Goal: Task Accomplishment & Management: Manage account settings

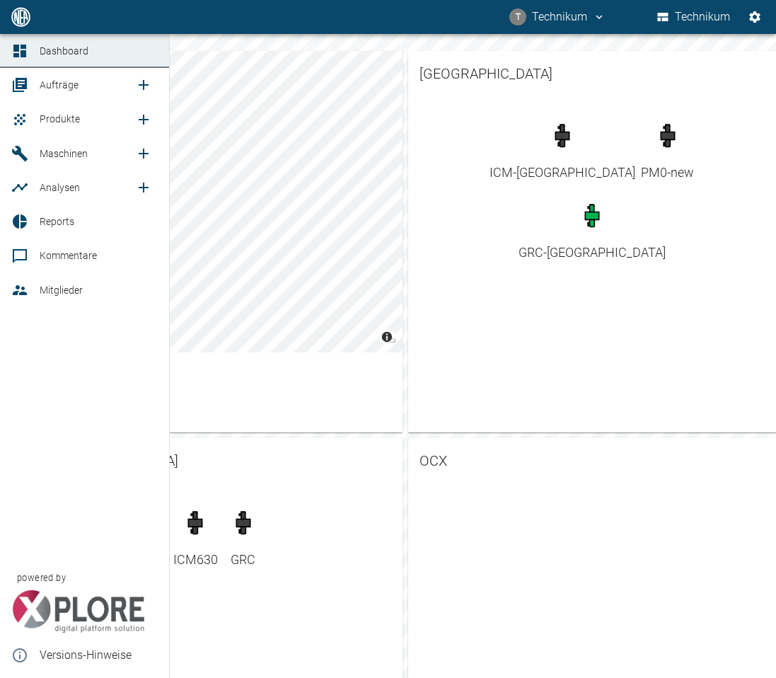
click at [72, 214] on link "Reports" at bounding box center [84, 221] width 169 height 34
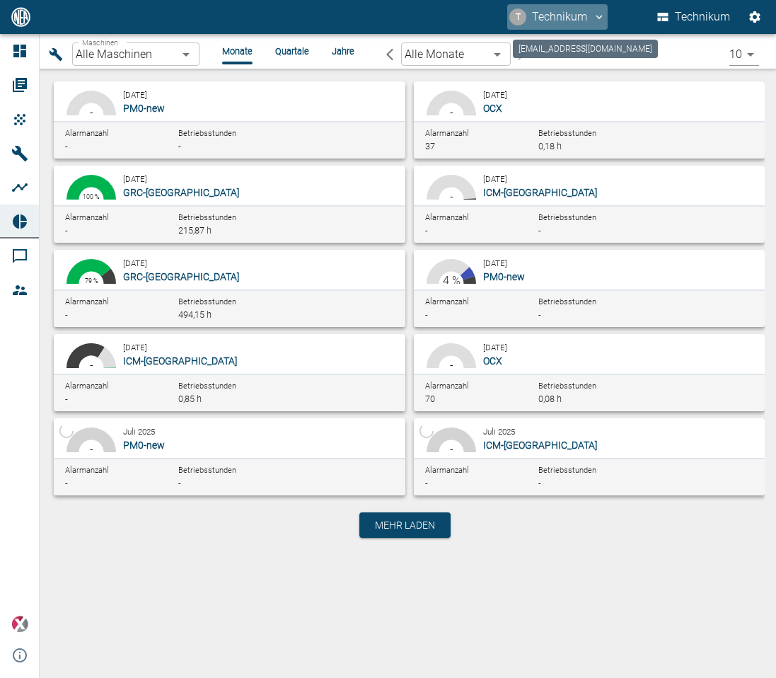
click at [579, 20] on button "T Technikum" at bounding box center [557, 16] width 100 height 25
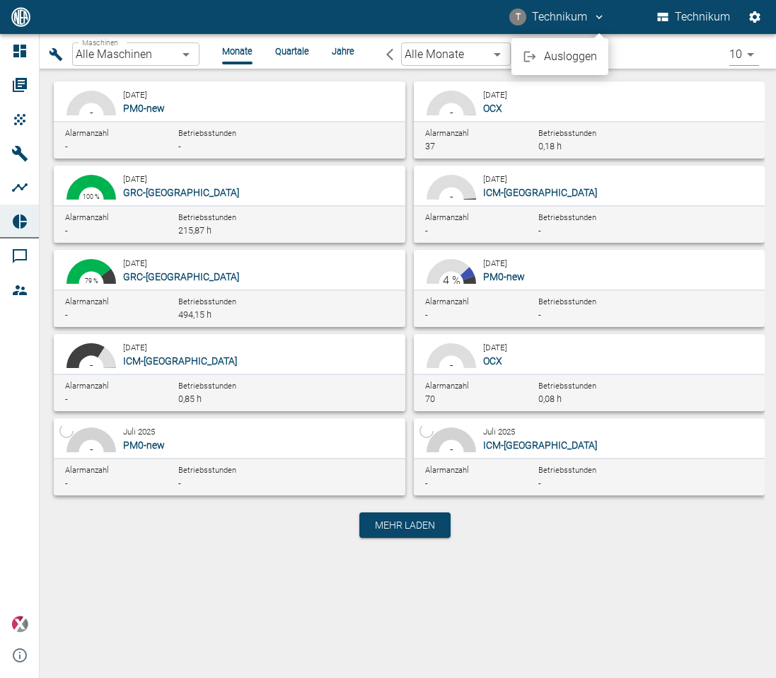
click at [568, 52] on span "Ausloggen" at bounding box center [570, 56] width 53 height 17
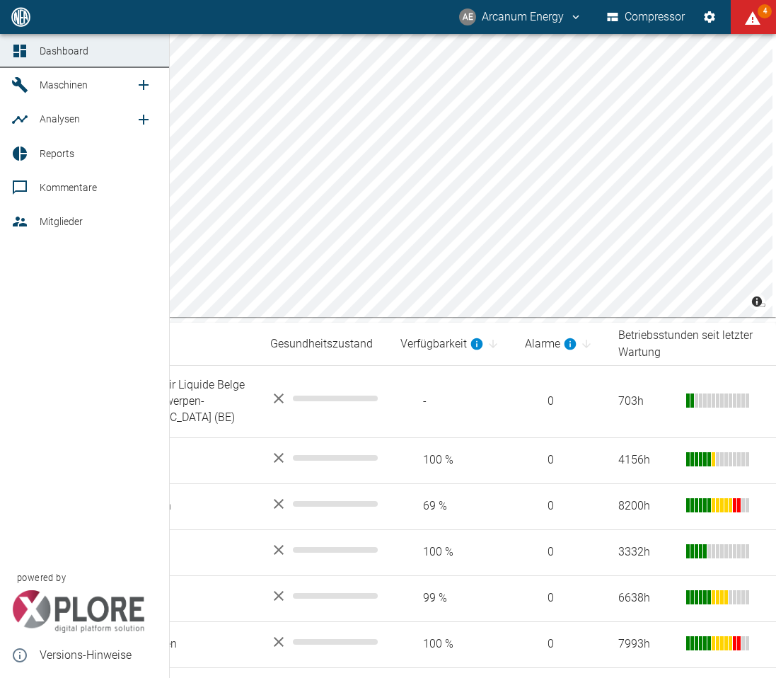
click at [67, 159] on span "Reports" at bounding box center [57, 153] width 35 height 11
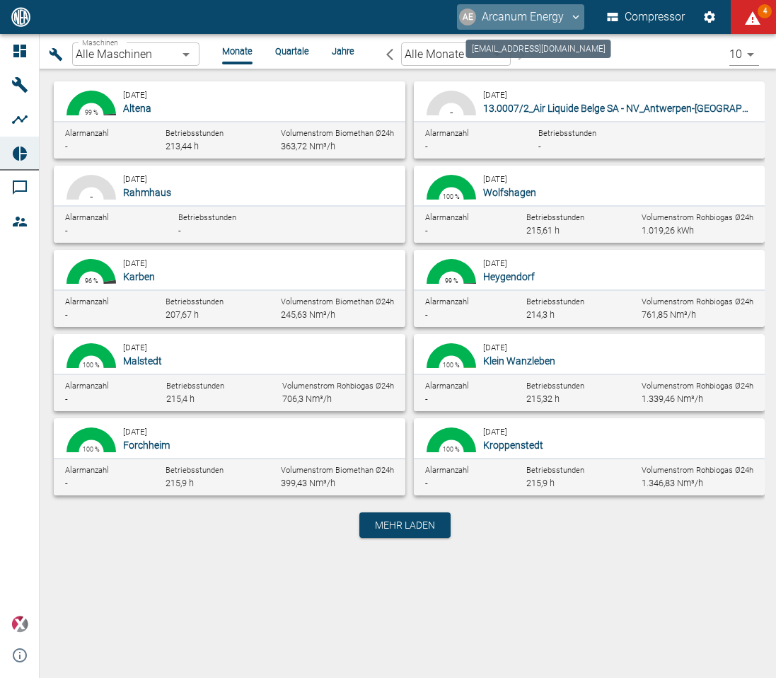
click at [558, 22] on button "AE Arcanum Energy" at bounding box center [520, 16] width 127 height 25
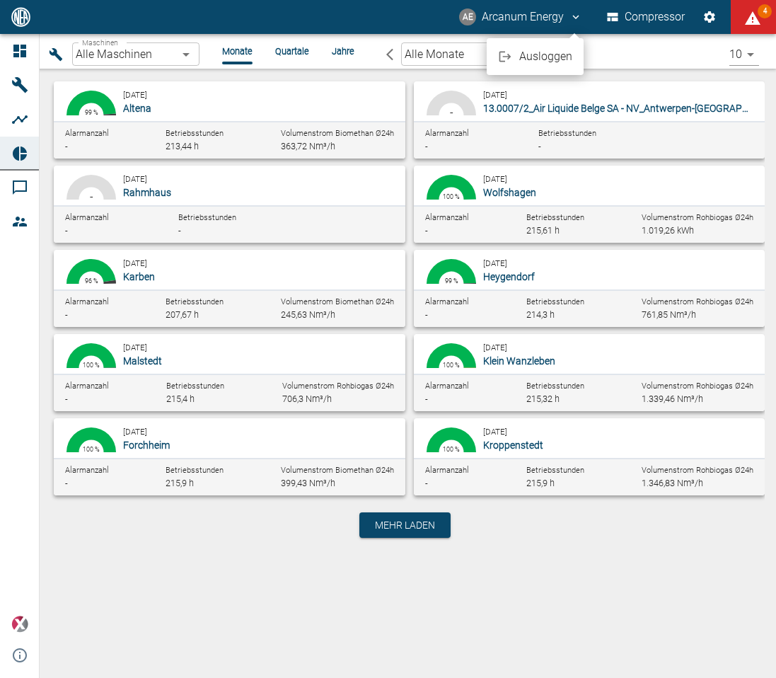
click at [538, 54] on span "Ausloggen" at bounding box center [545, 56] width 53 height 17
